Goal: Task Accomplishment & Management: Manage account settings

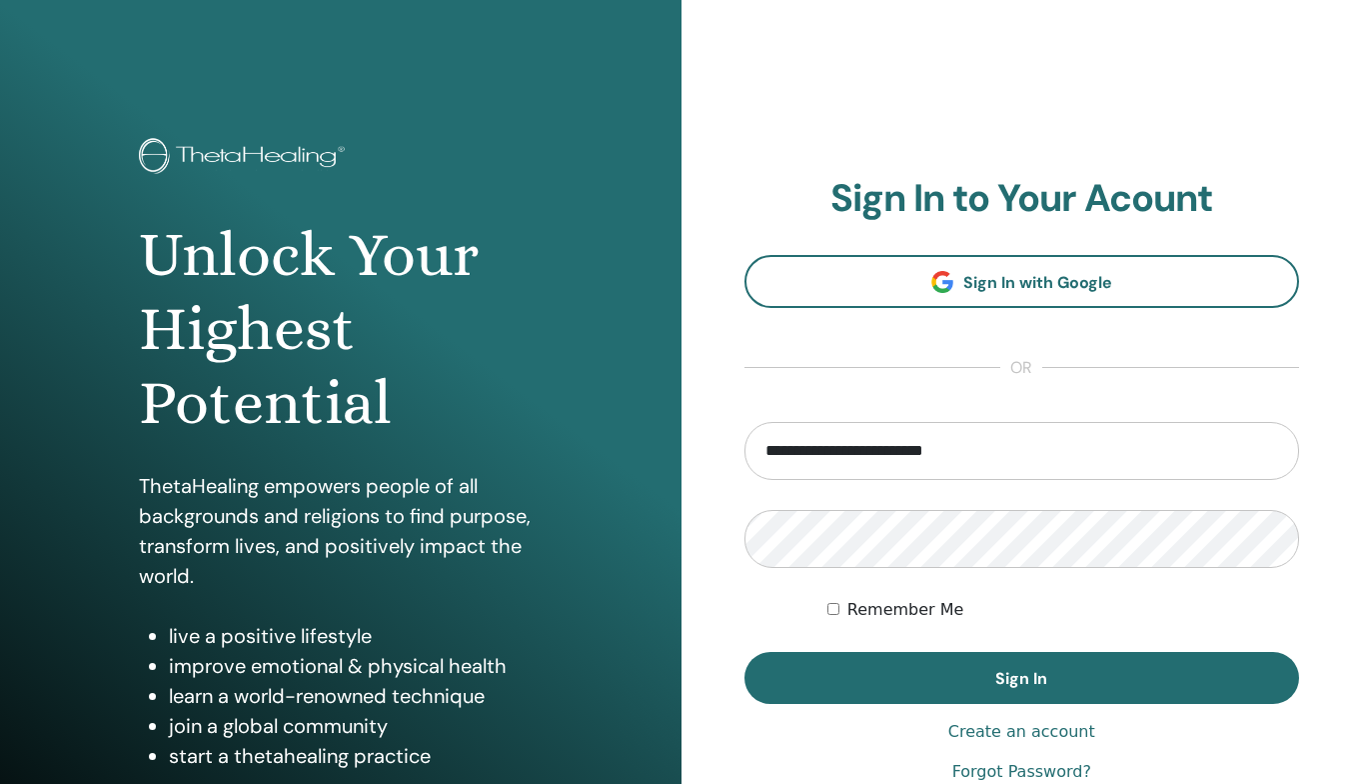
type input "**********"
click at [1021, 678] on button "Sign In" at bounding box center [1023, 678] width 556 height 52
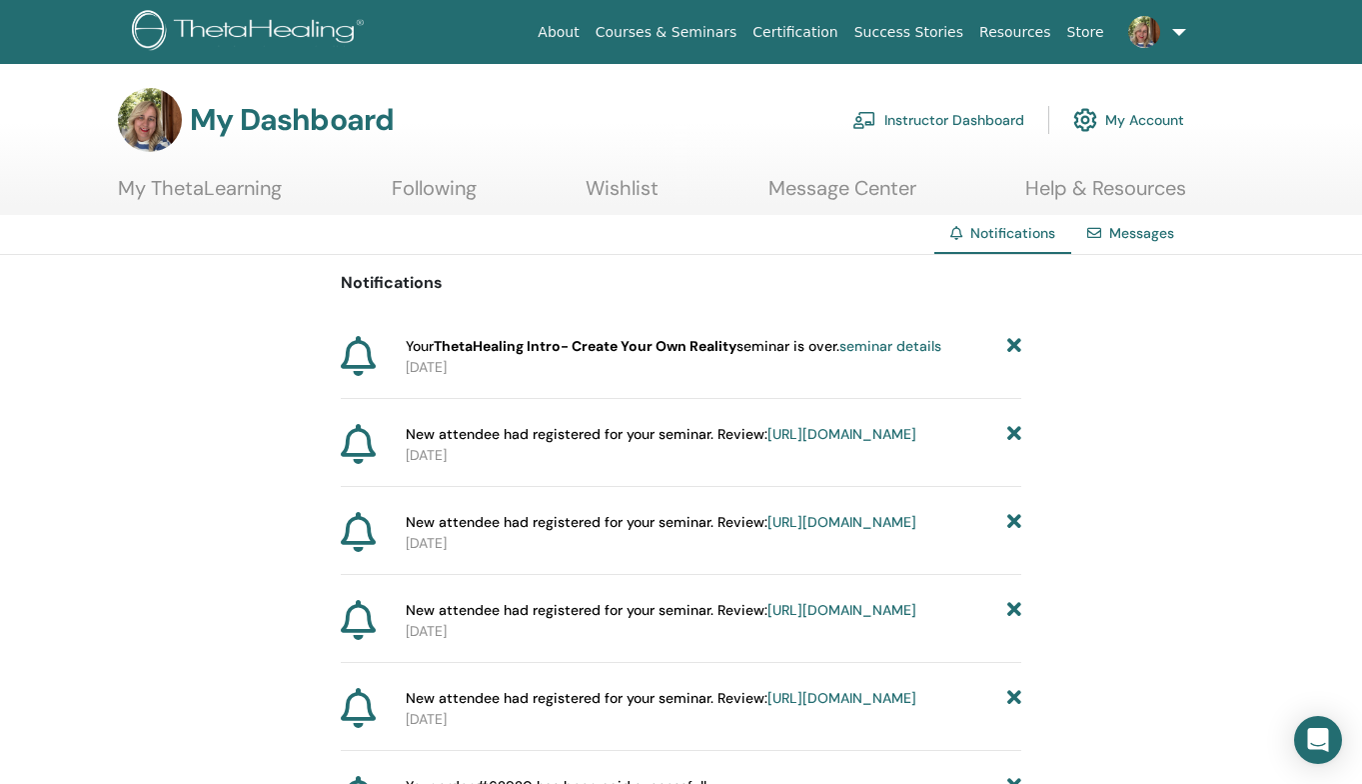
click at [931, 119] on link "Instructor Dashboard" at bounding box center [939, 120] width 172 height 44
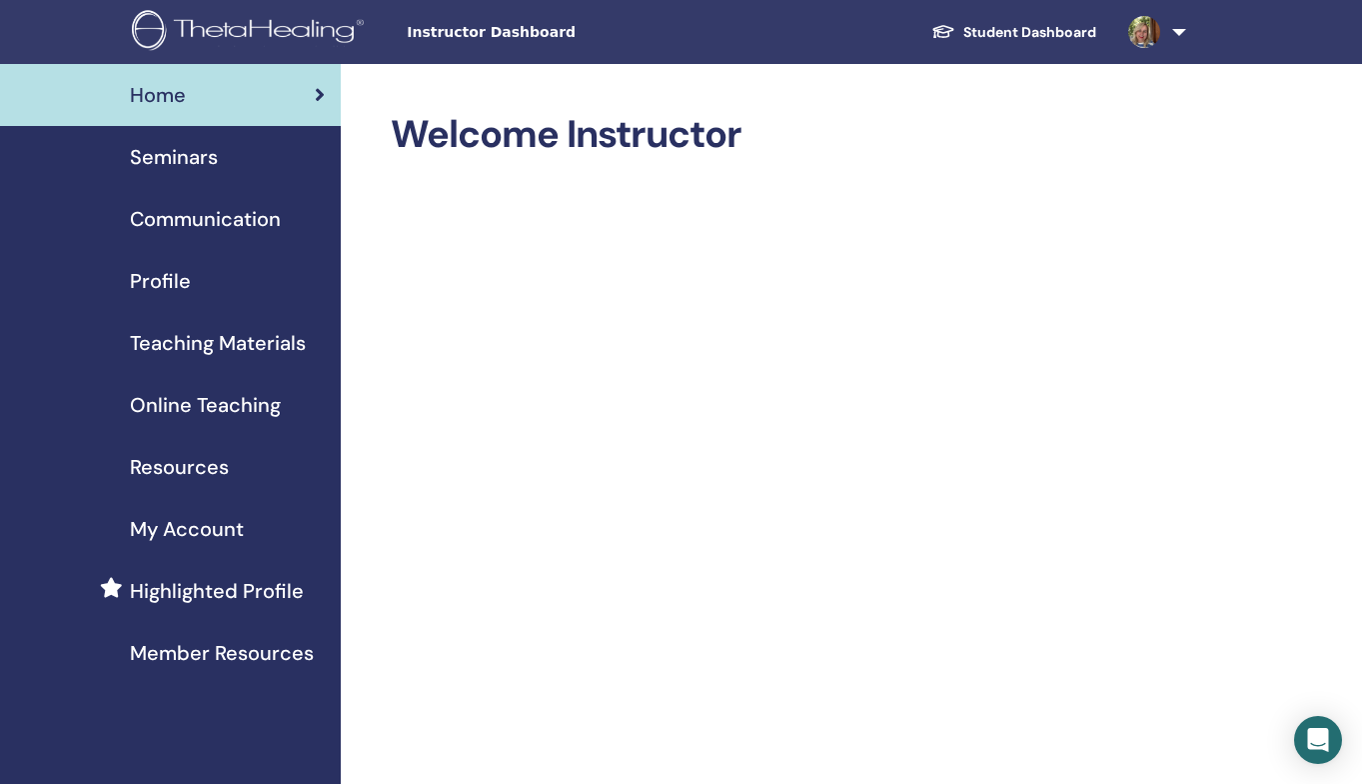
click at [1165, 52] on link at bounding box center [1153, 32] width 82 height 64
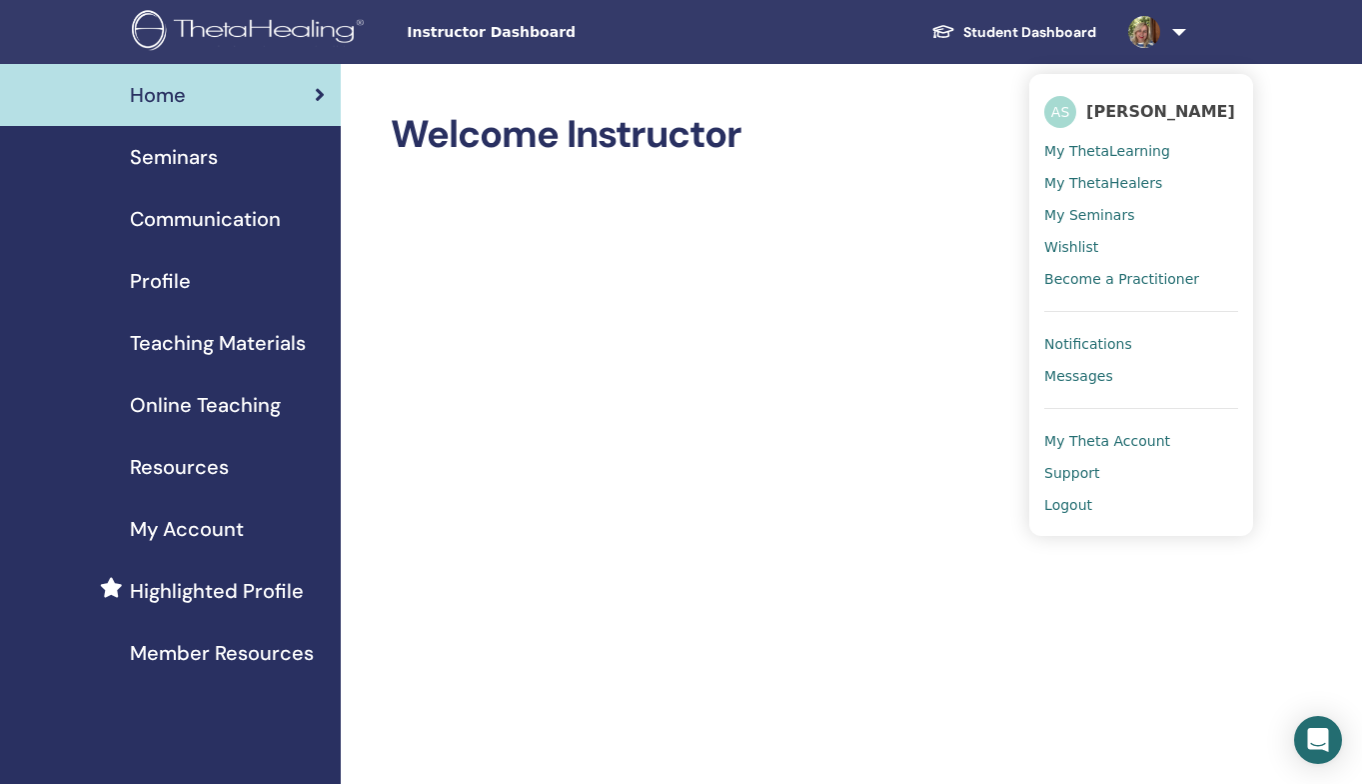
click at [186, 141] on link "Seminars" at bounding box center [170, 157] width 341 height 62
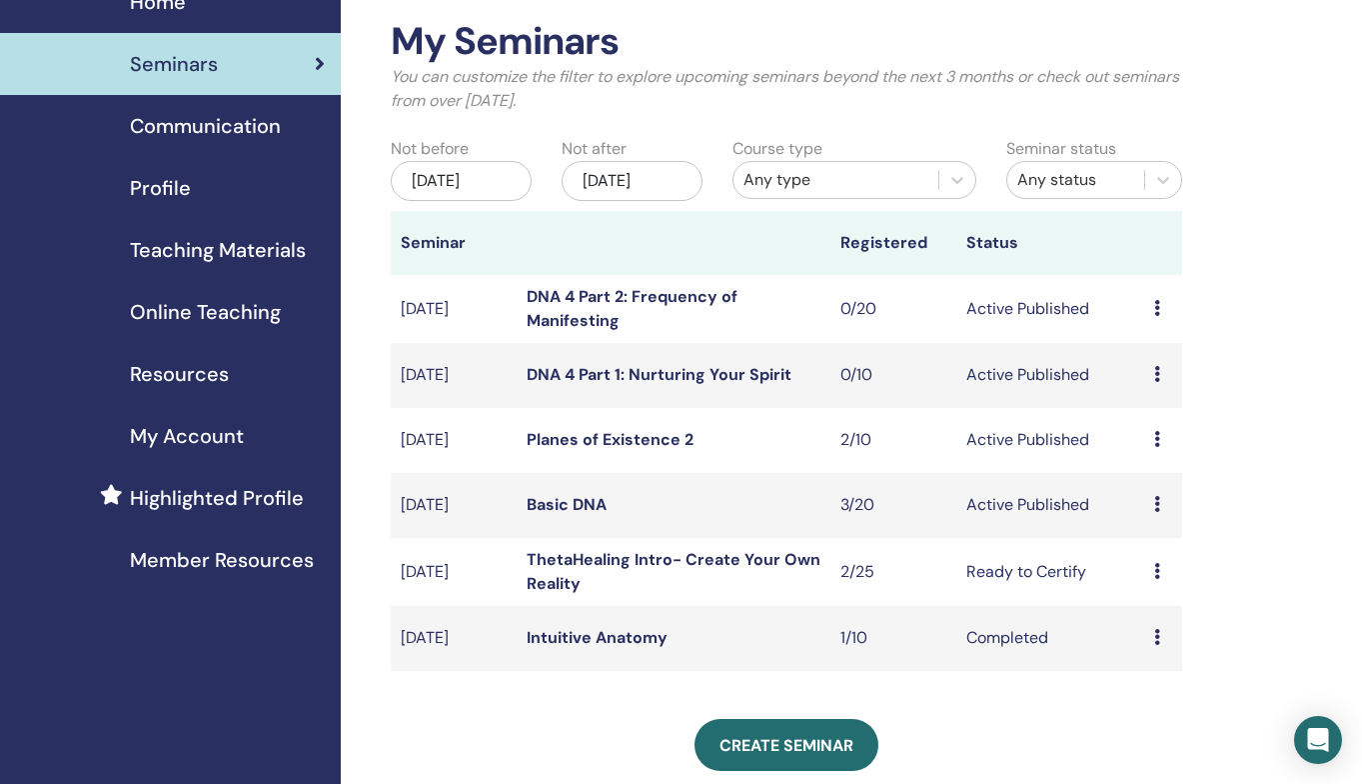
scroll to position [96, 0]
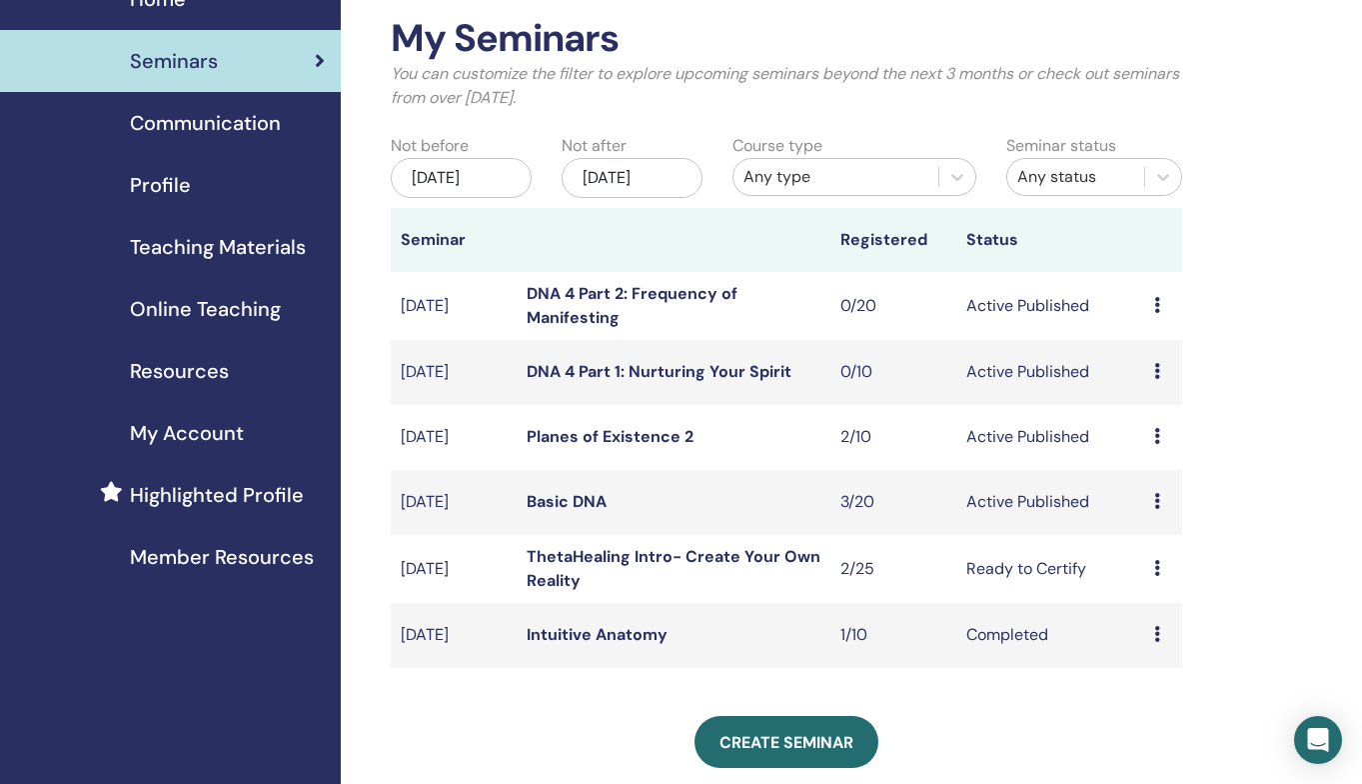
click at [692, 431] on td "Planes of Existence 2" at bounding box center [674, 437] width 314 height 65
click at [1005, 441] on td "Active Published" at bounding box center [1051, 437] width 189 height 65
click at [607, 430] on link "Planes of Existence 2" at bounding box center [610, 436] width 167 height 21
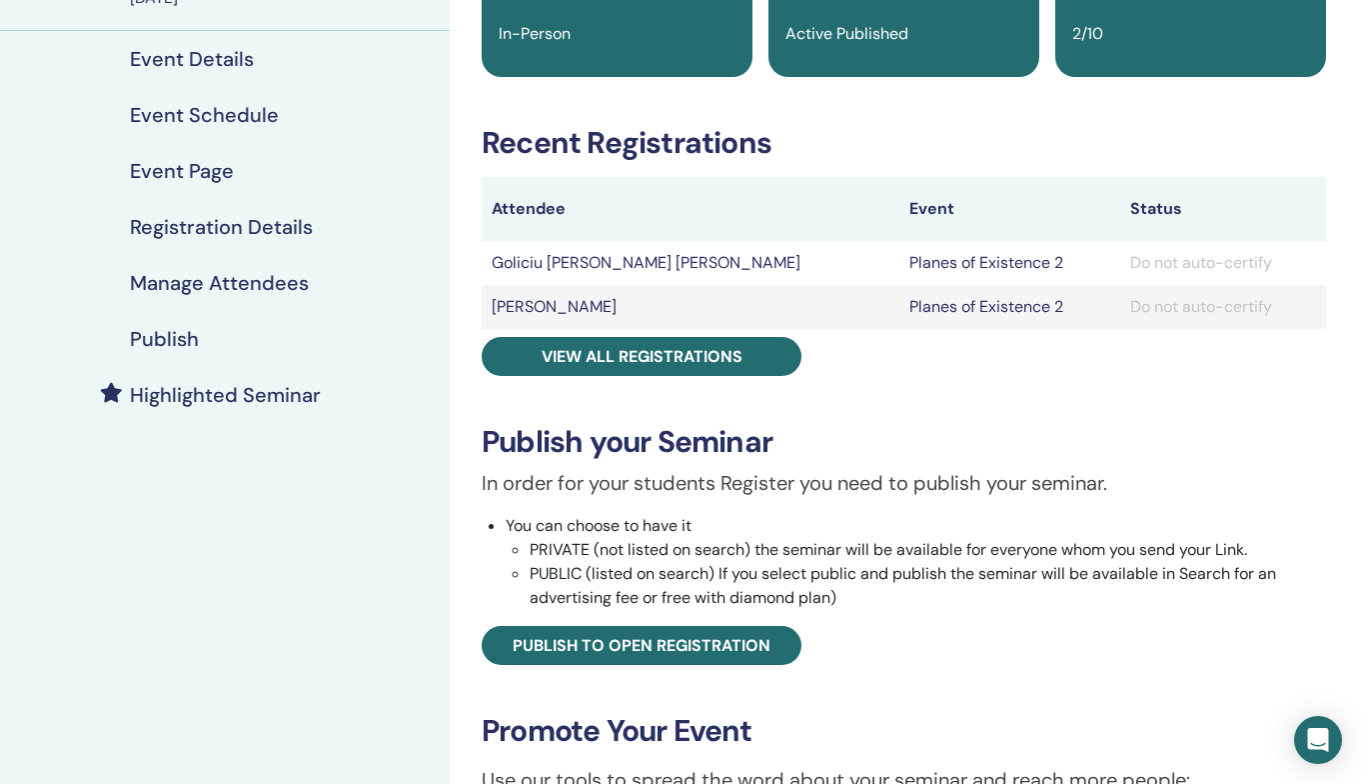
scroll to position [223, 0]
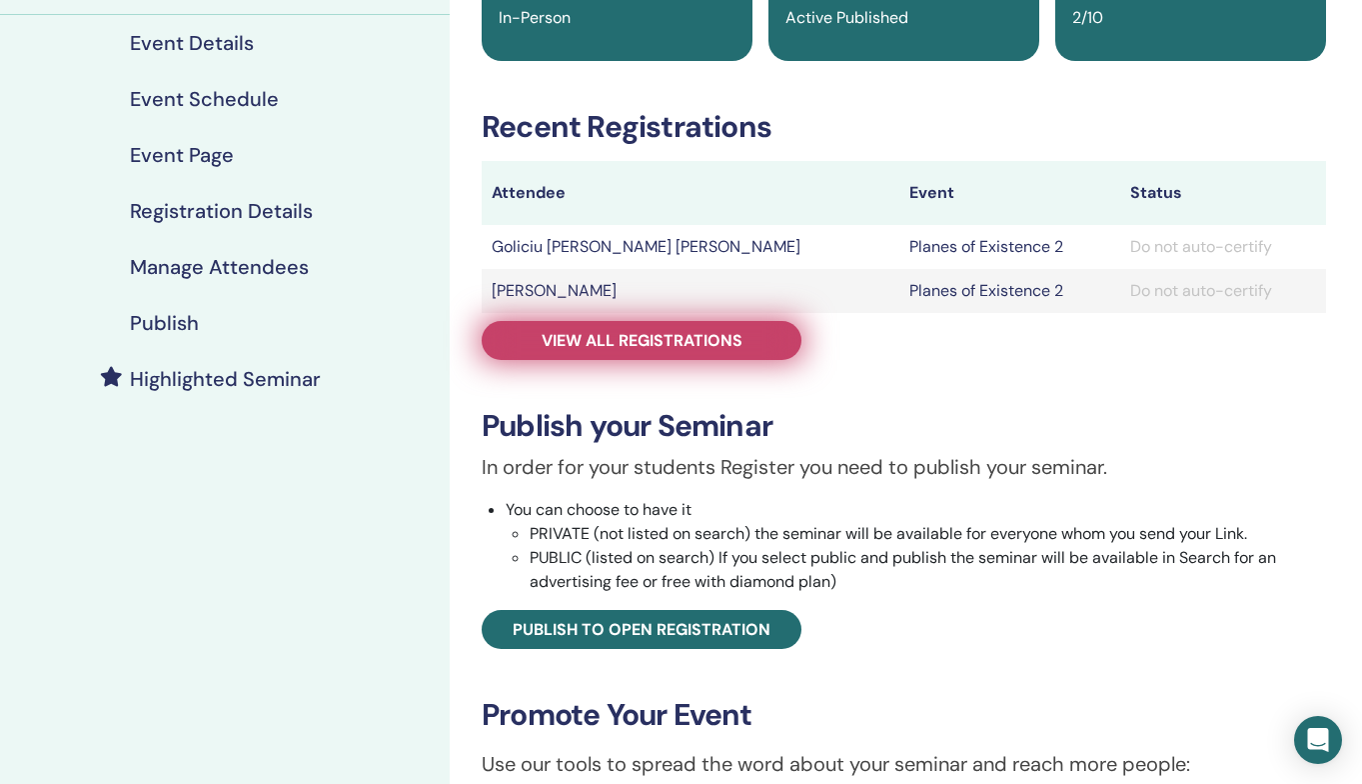
click at [631, 338] on span "View all registrations" at bounding box center [642, 340] width 201 height 21
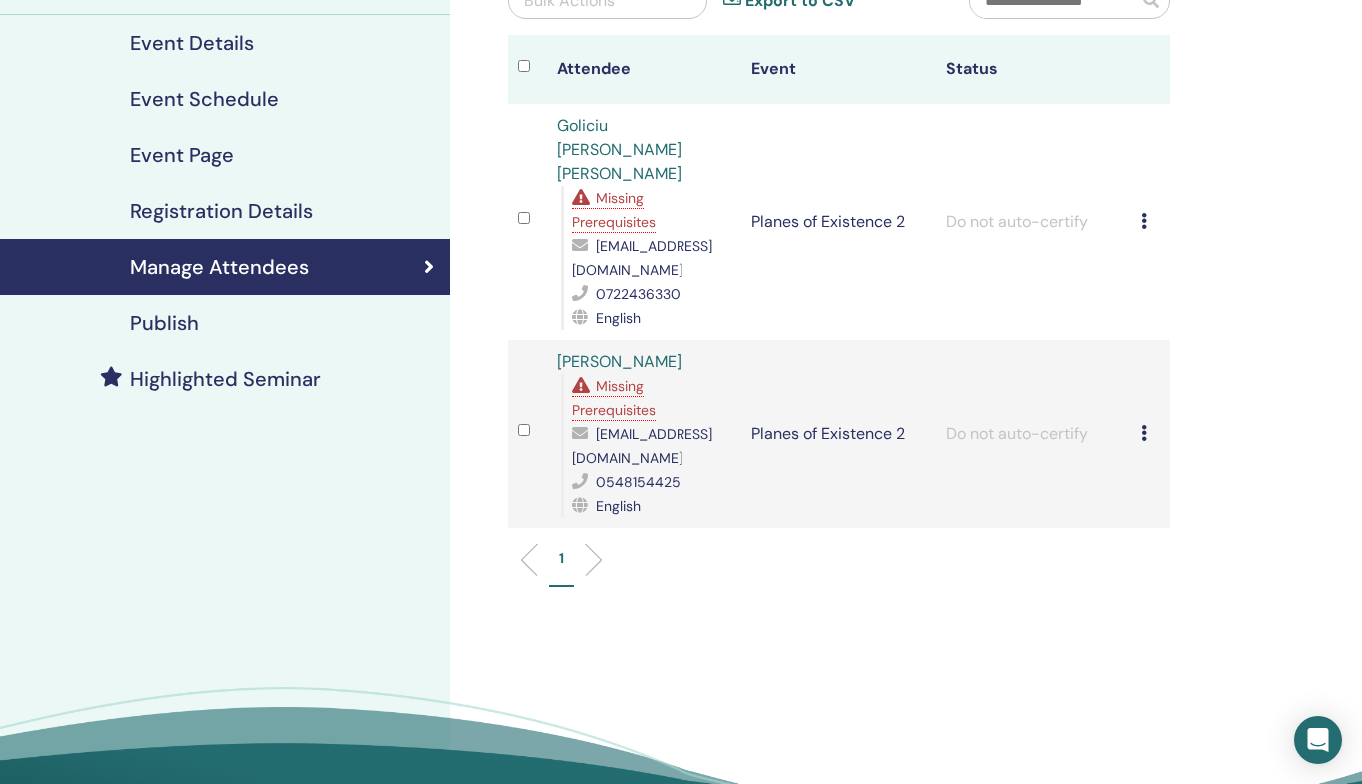
click at [621, 375] on div "Missing Prerequisites" at bounding box center [614, 398] width 84 height 46
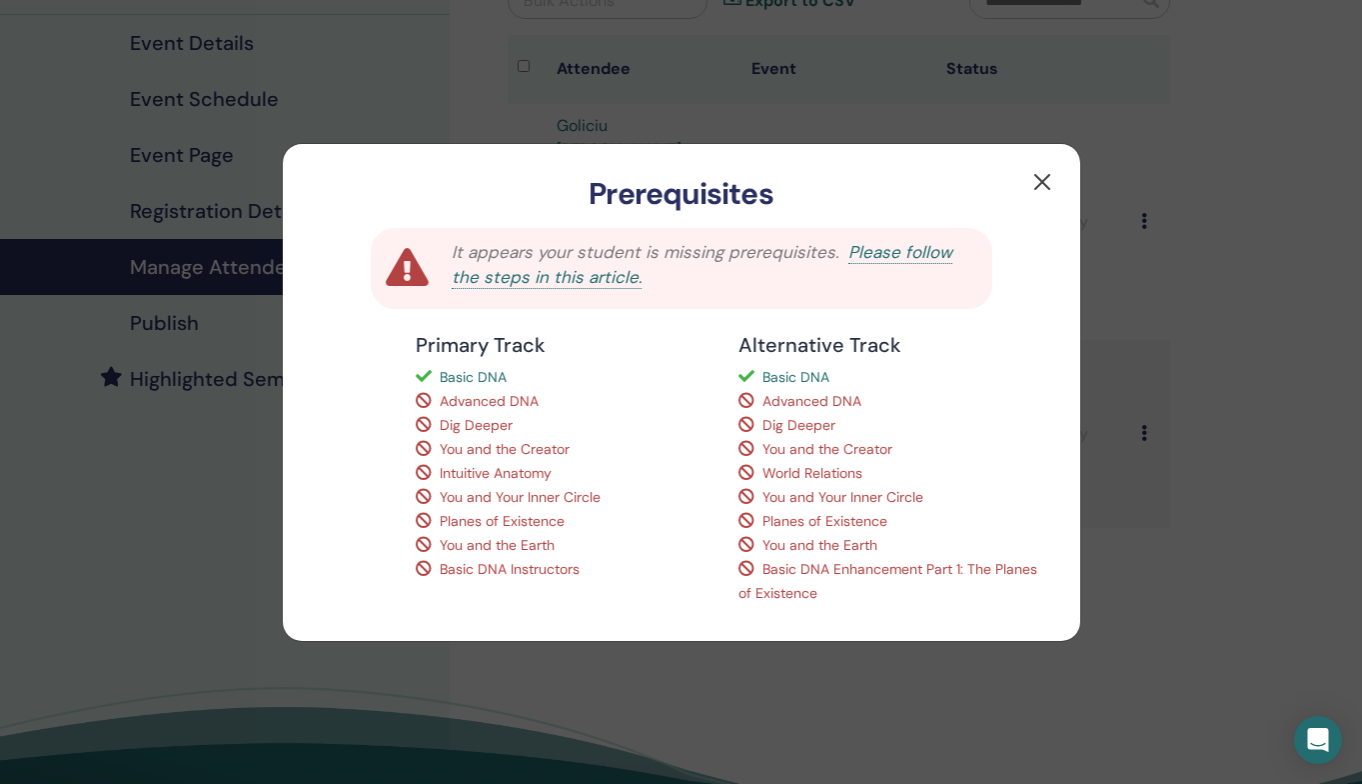
click at [1036, 175] on button "button" at bounding box center [1042, 182] width 32 height 32
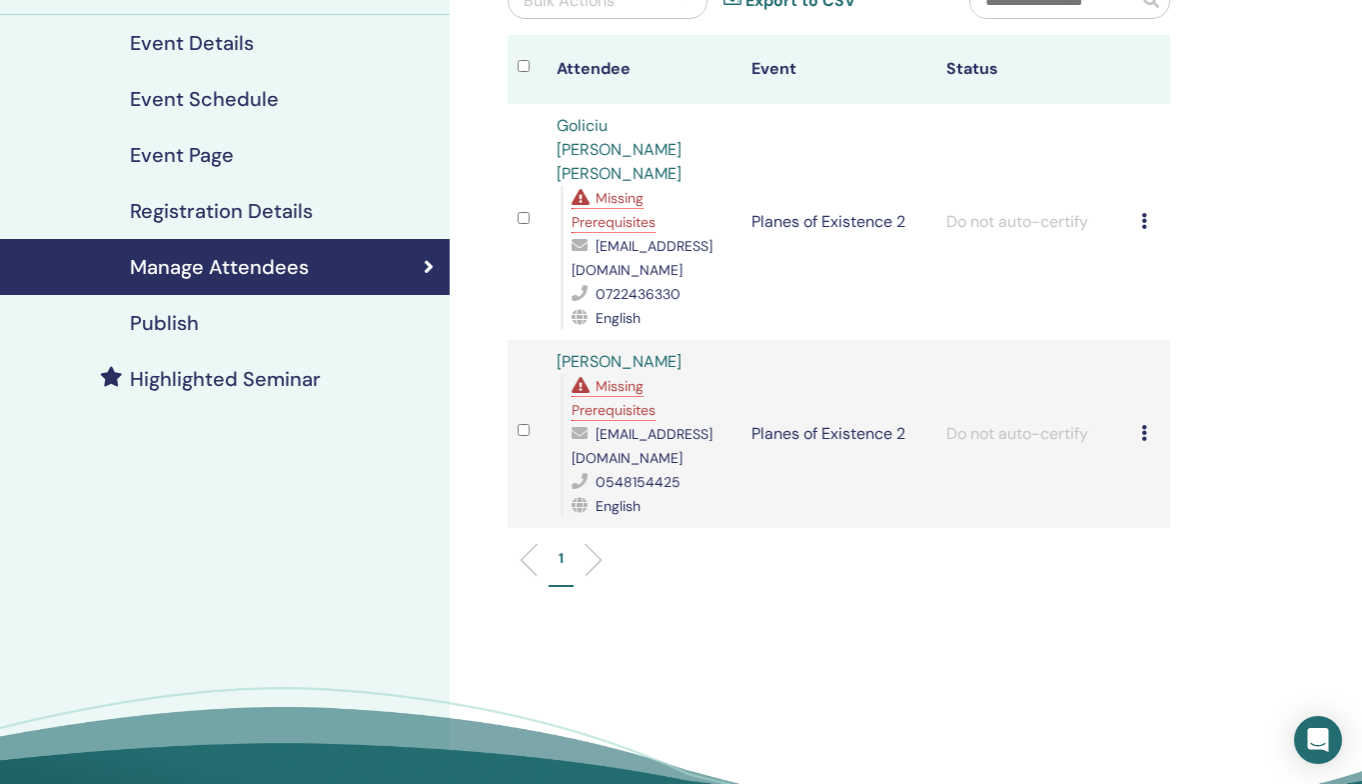
click at [623, 186] on div "Missing Prerequisites" at bounding box center [652, 210] width 160 height 48
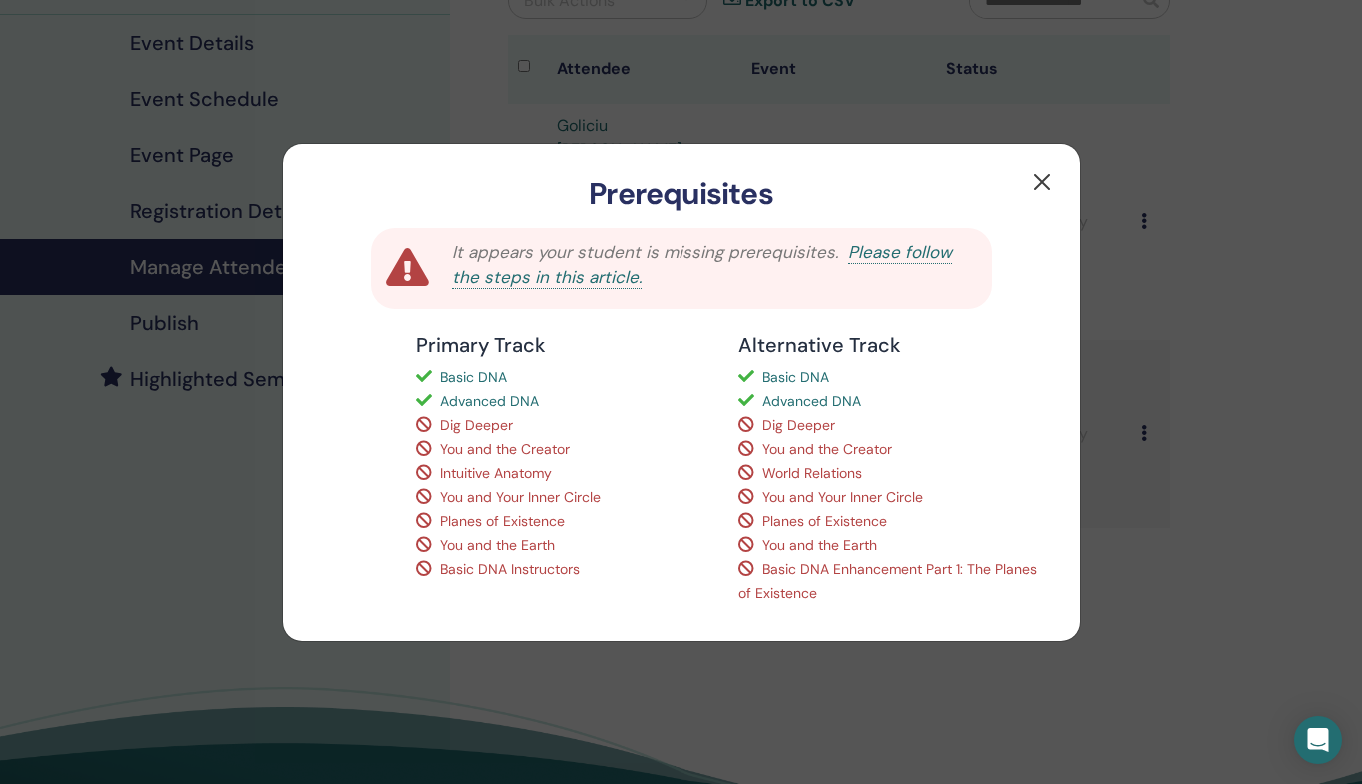
click at [1046, 178] on button "button" at bounding box center [1042, 182] width 32 height 32
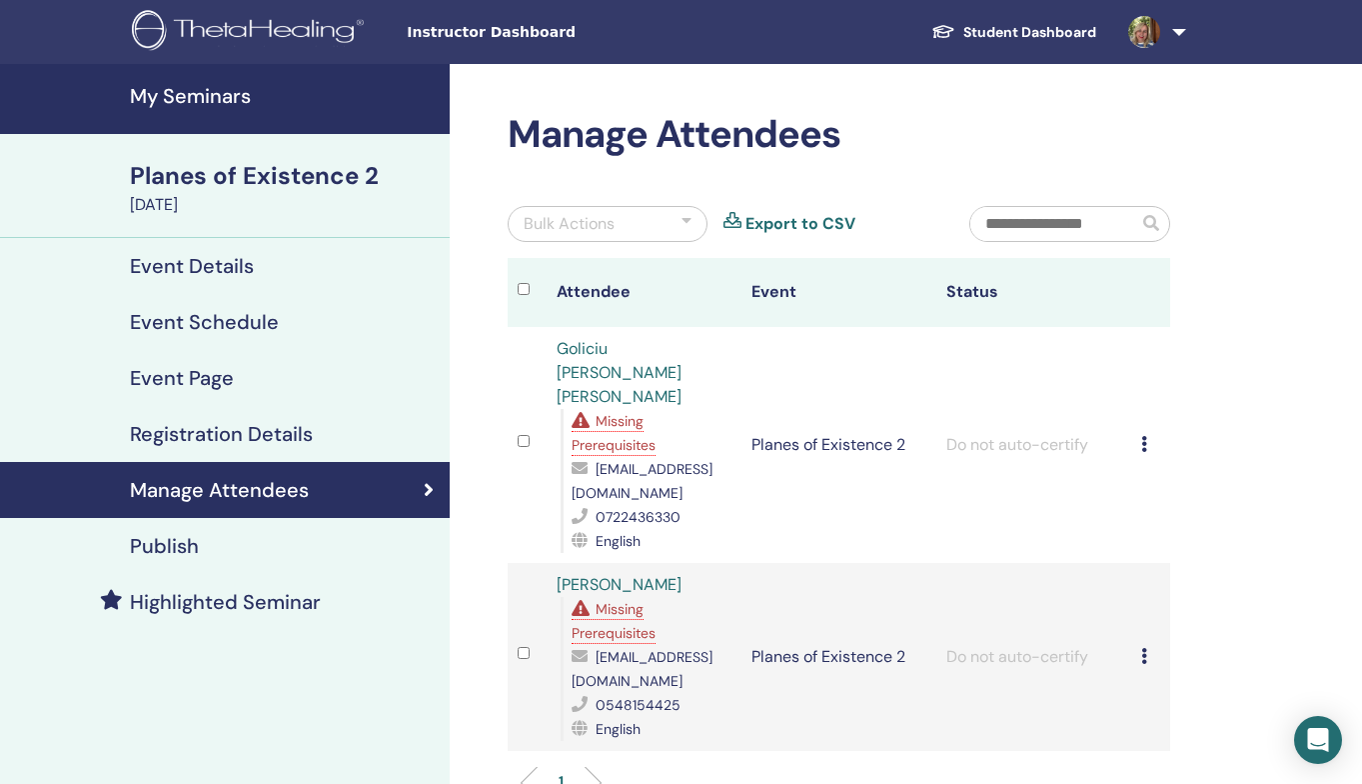
click at [1182, 34] on link at bounding box center [1153, 32] width 82 height 64
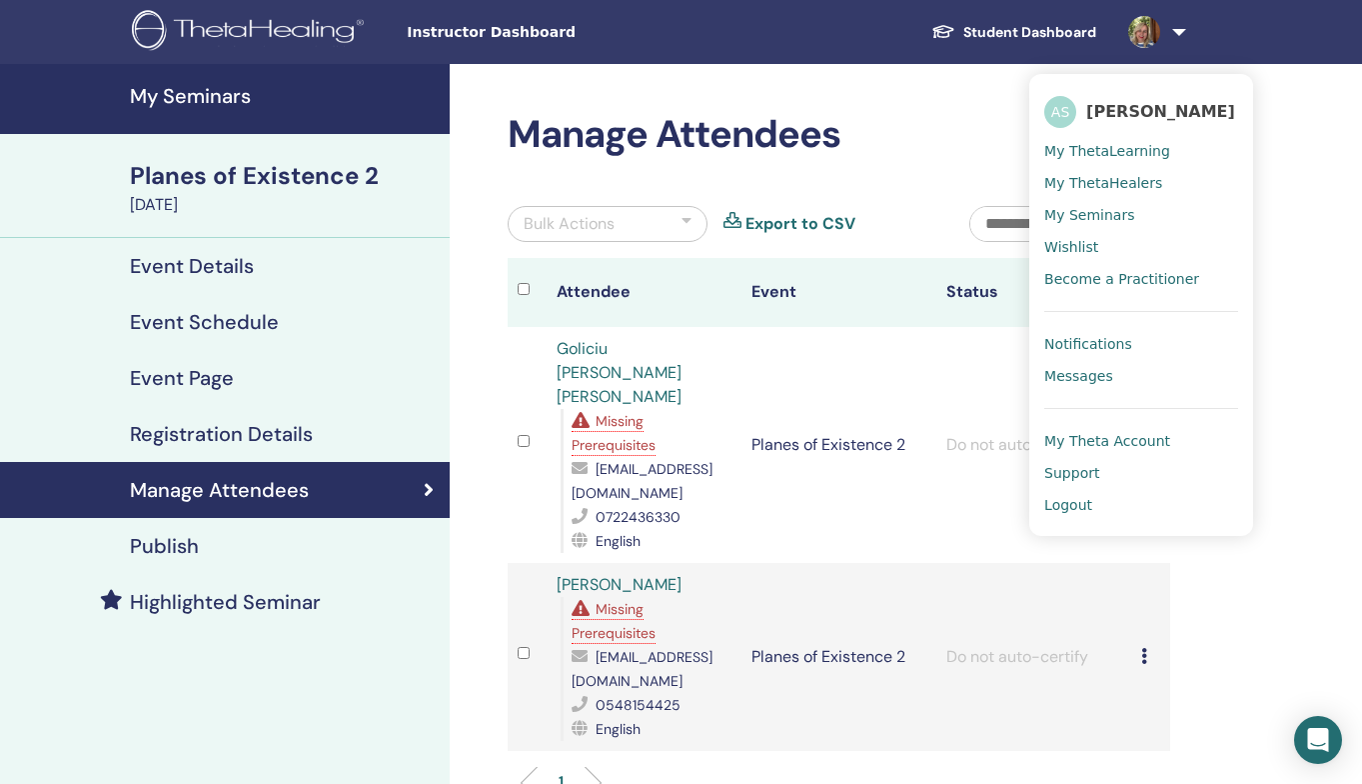
click at [1075, 347] on span "Notifications" at bounding box center [1088, 344] width 88 height 18
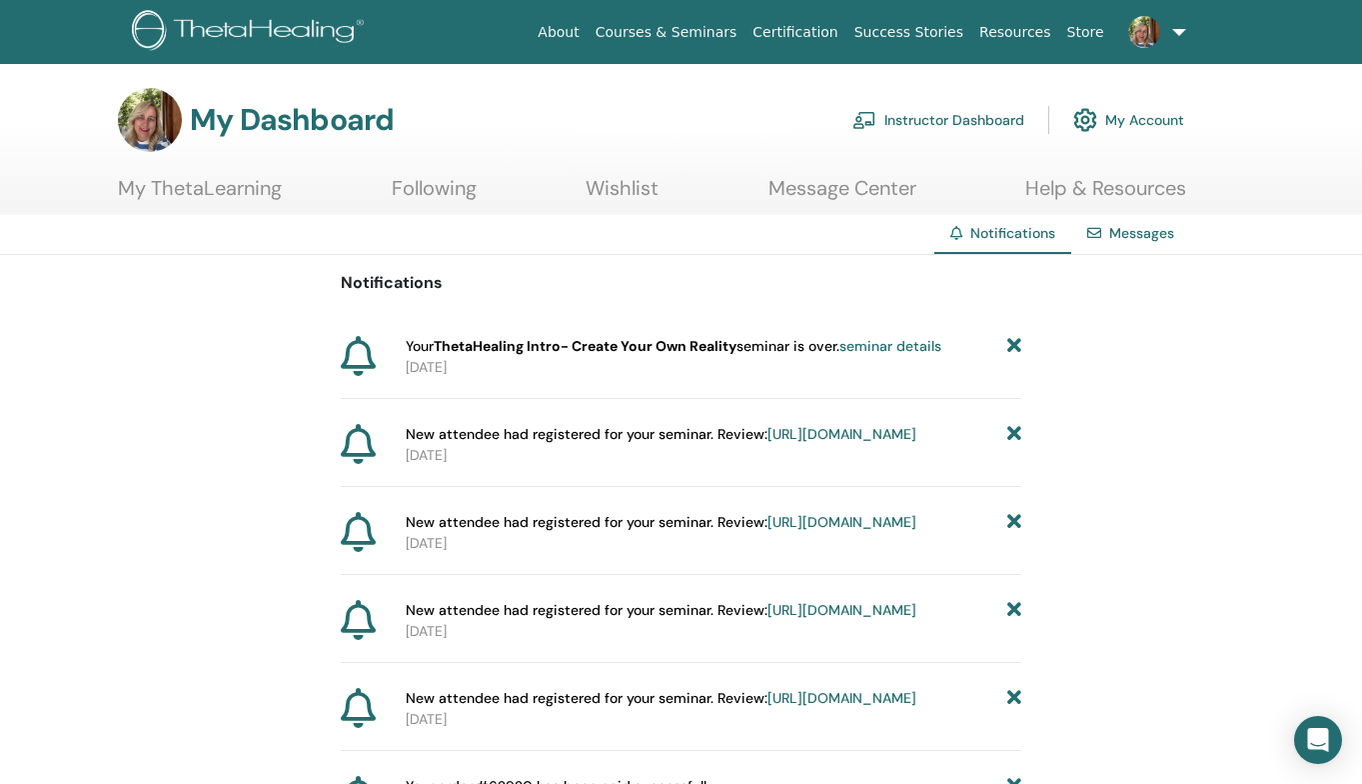
click at [1171, 29] on link at bounding box center [1153, 32] width 82 height 64
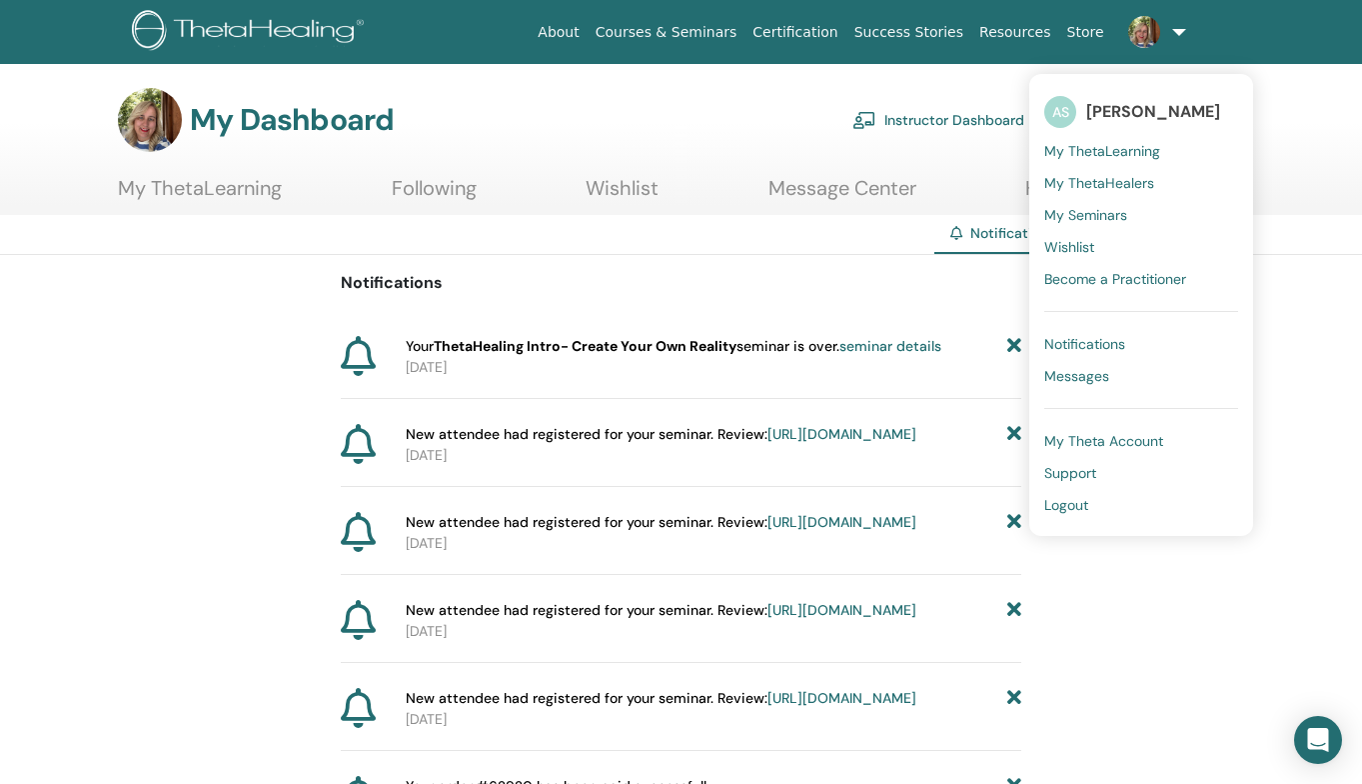
click at [1083, 386] on link "Messages" at bounding box center [1141, 376] width 194 height 32
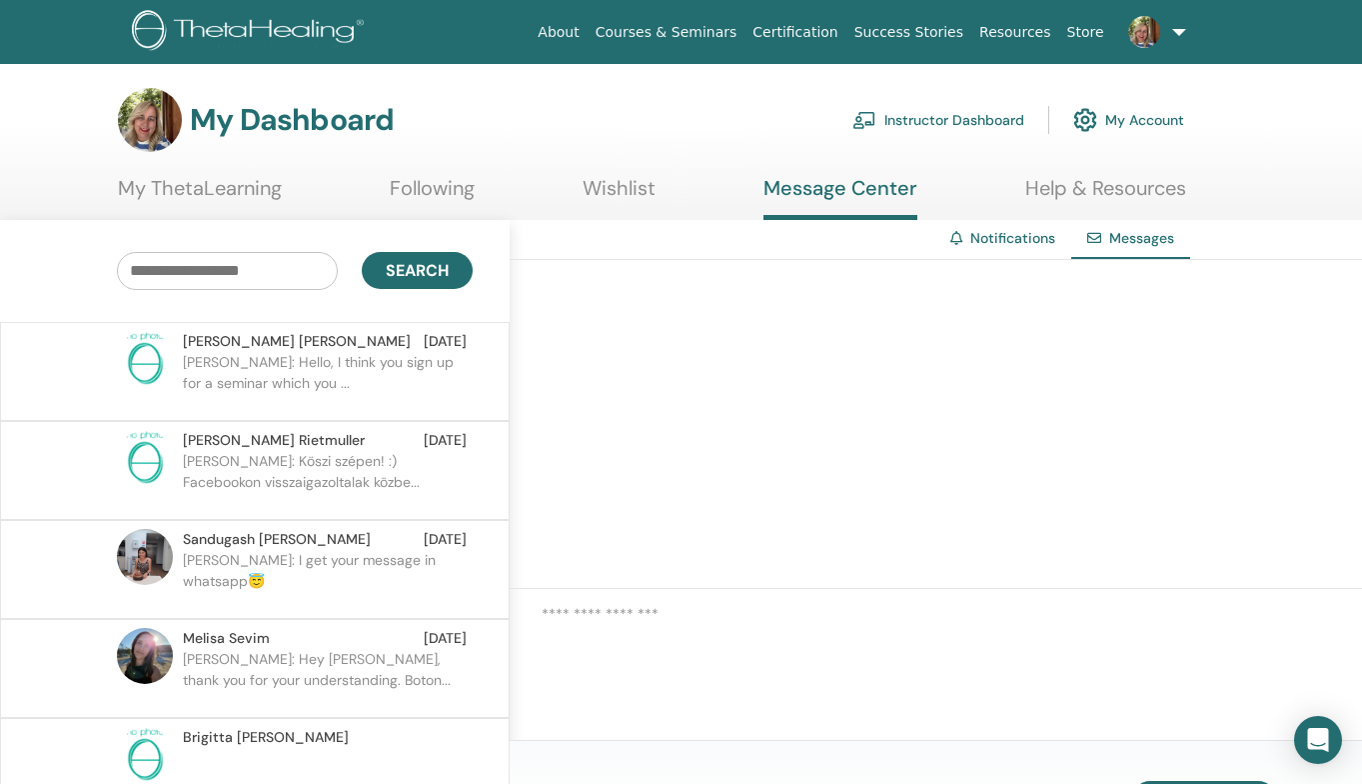
click at [374, 397] on p "Adriána: Hello, I think you sign up for a seminar which you ..." at bounding box center [328, 382] width 290 height 60
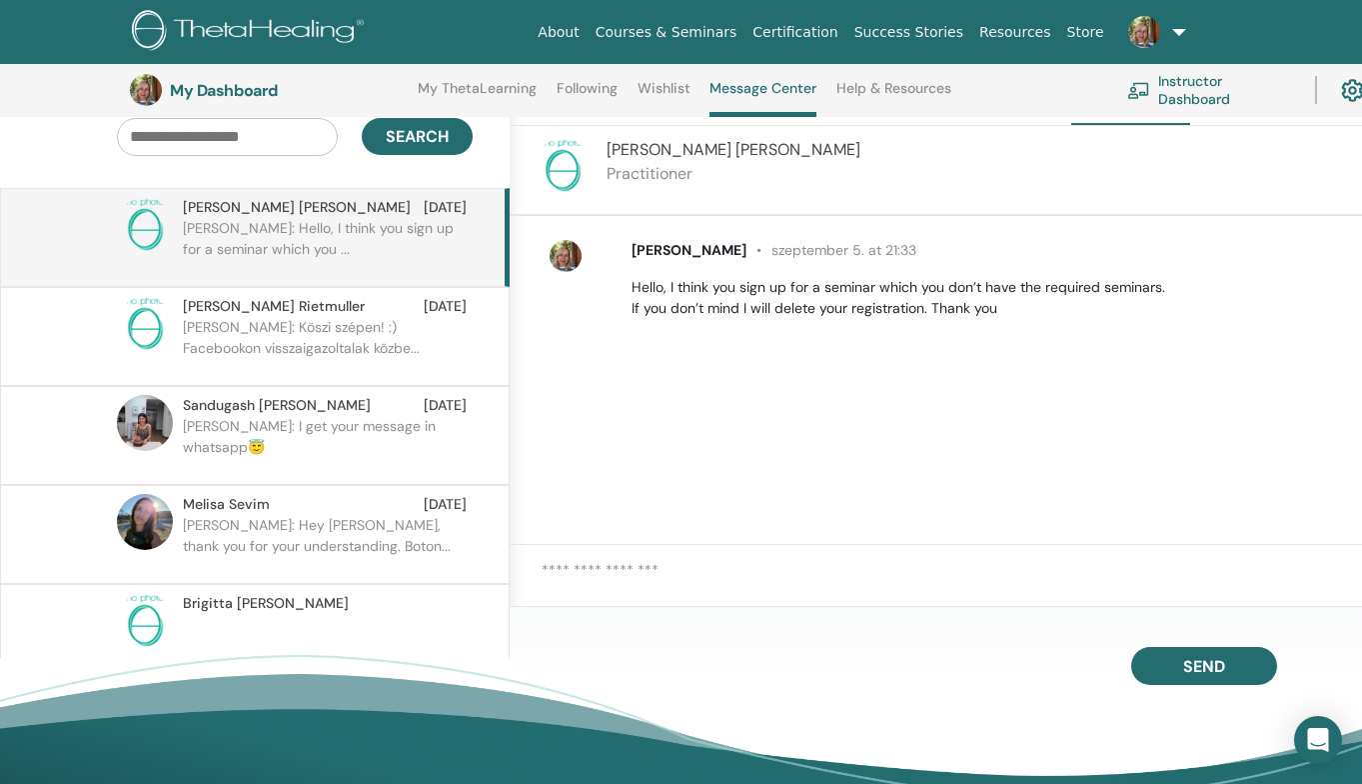
scroll to position [195, 0]
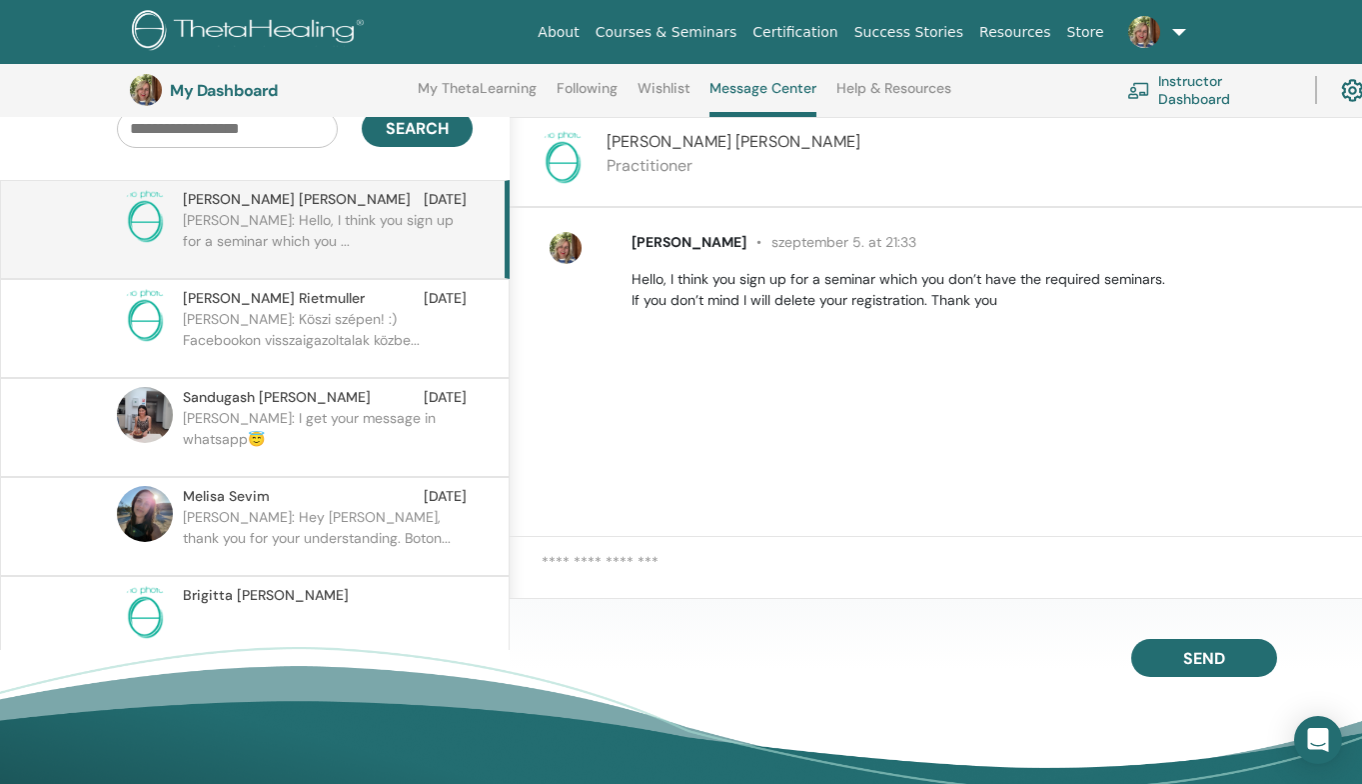
click at [294, 30] on img at bounding box center [251, 32] width 239 height 45
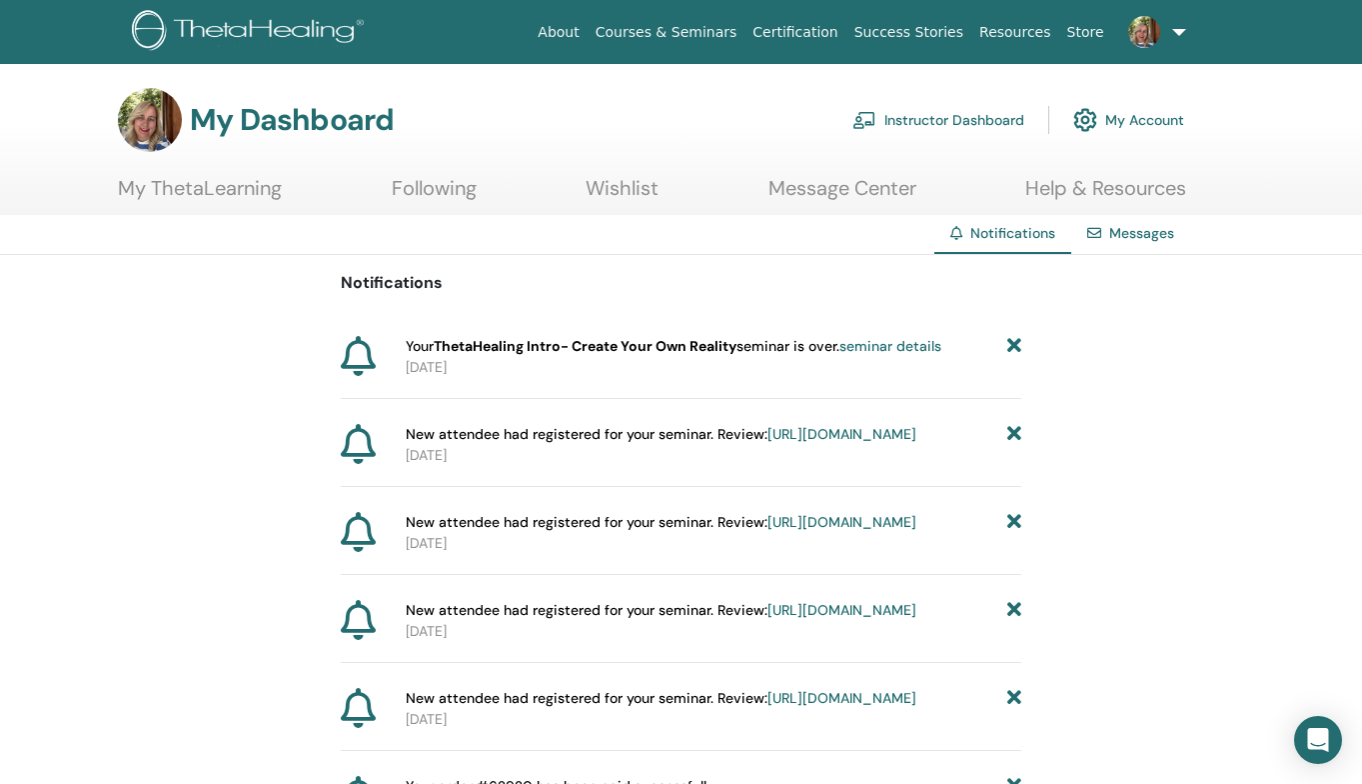
click at [964, 121] on link "Instructor Dashboard" at bounding box center [939, 120] width 172 height 44
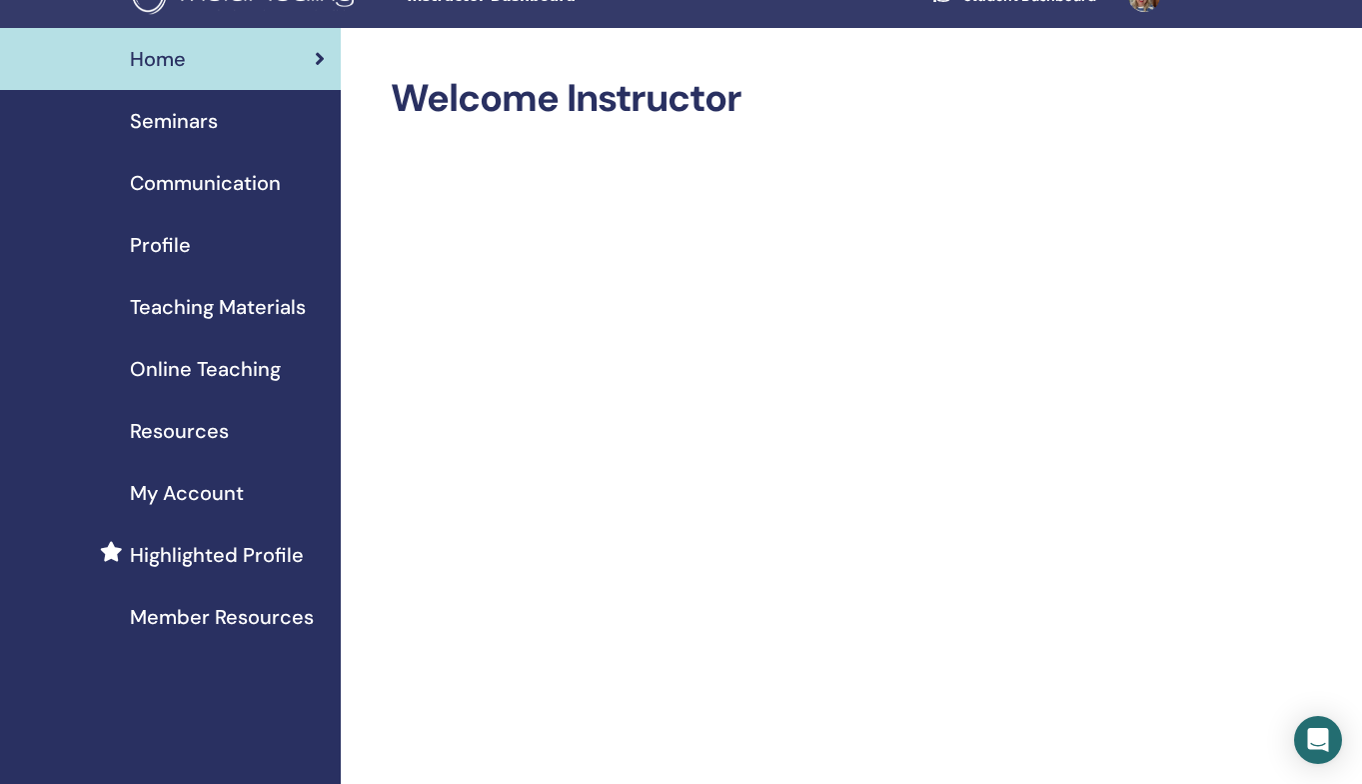
scroll to position [41, 0]
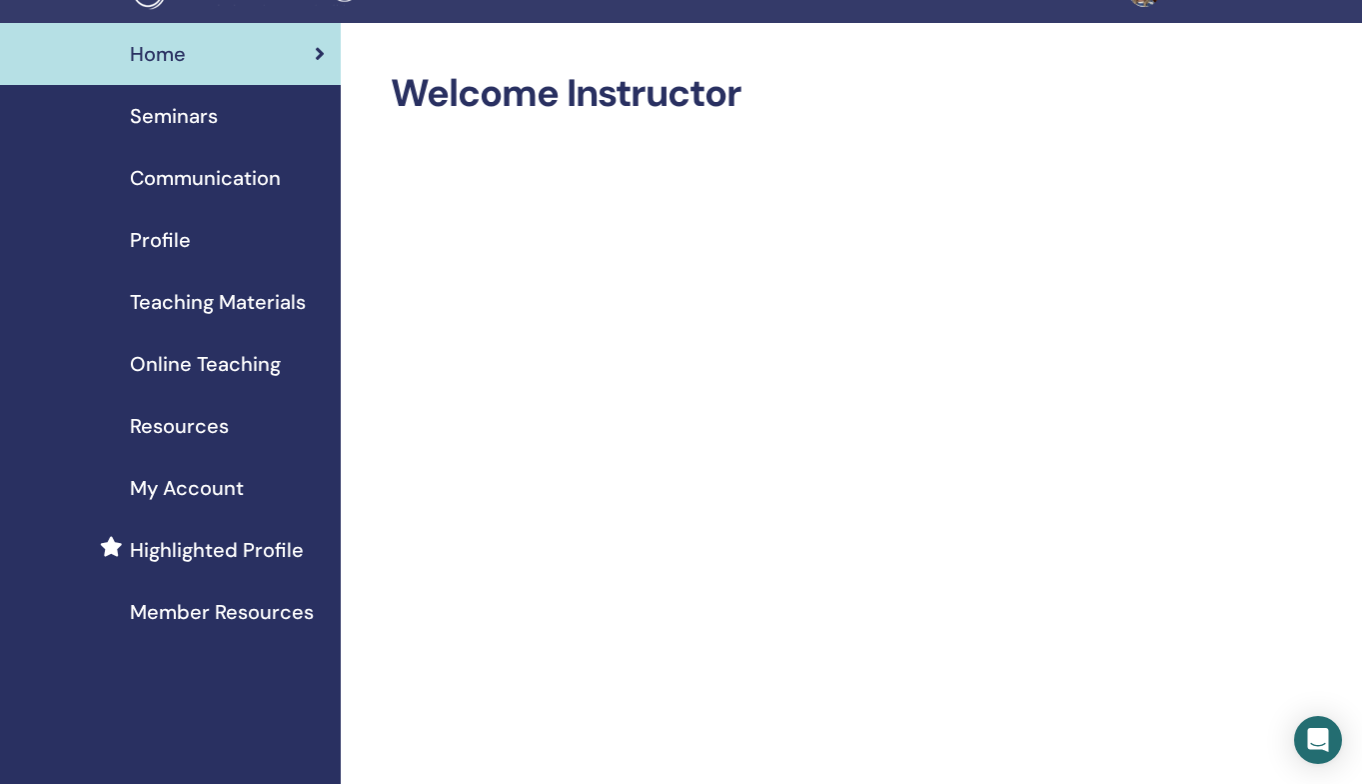
click at [210, 613] on span "Member Resources" at bounding box center [222, 612] width 184 height 30
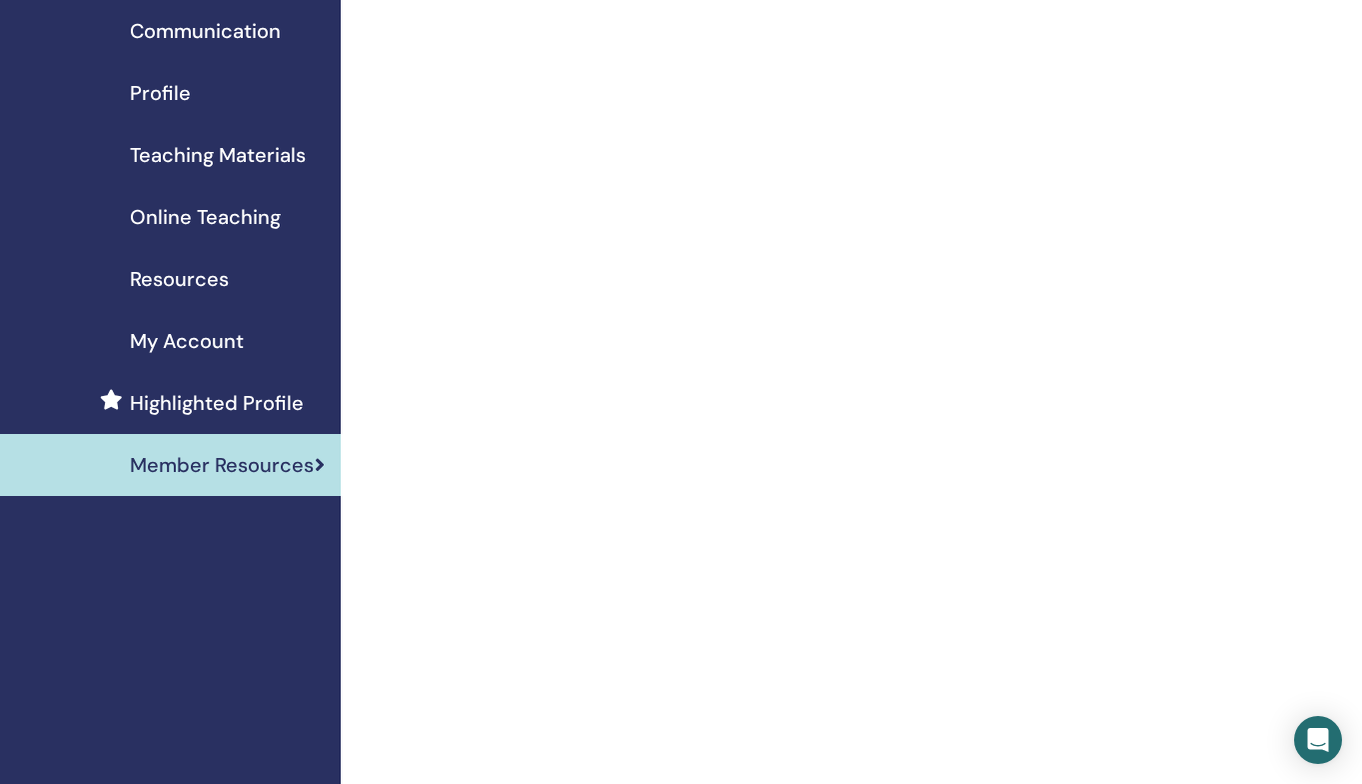
scroll to position [204, 0]
